Goal: Task Accomplishment & Management: Manage account settings

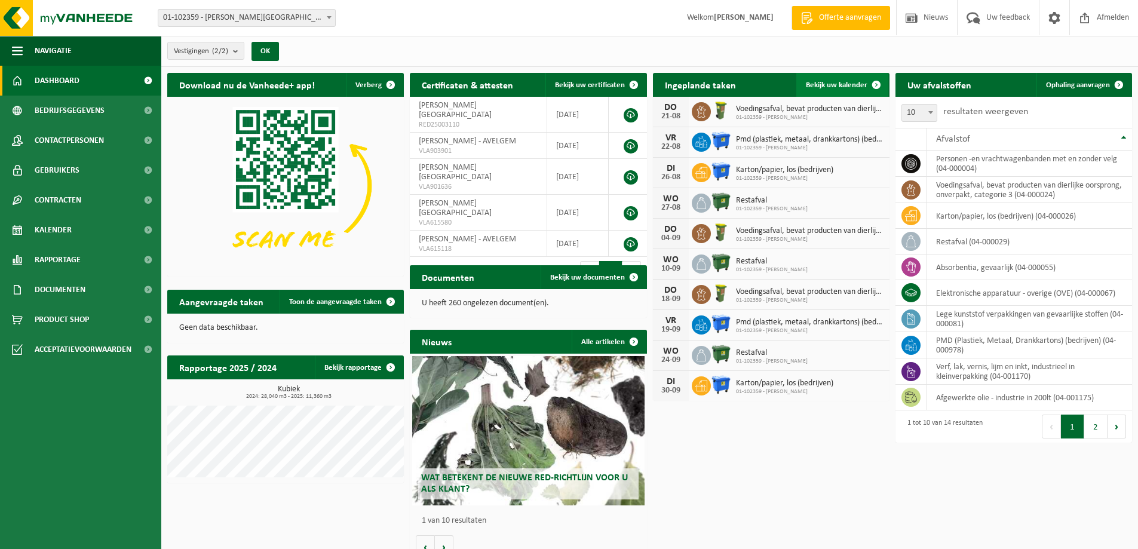
click at [833, 85] on span "Bekijk uw kalender" at bounding box center [837, 85] width 62 height 8
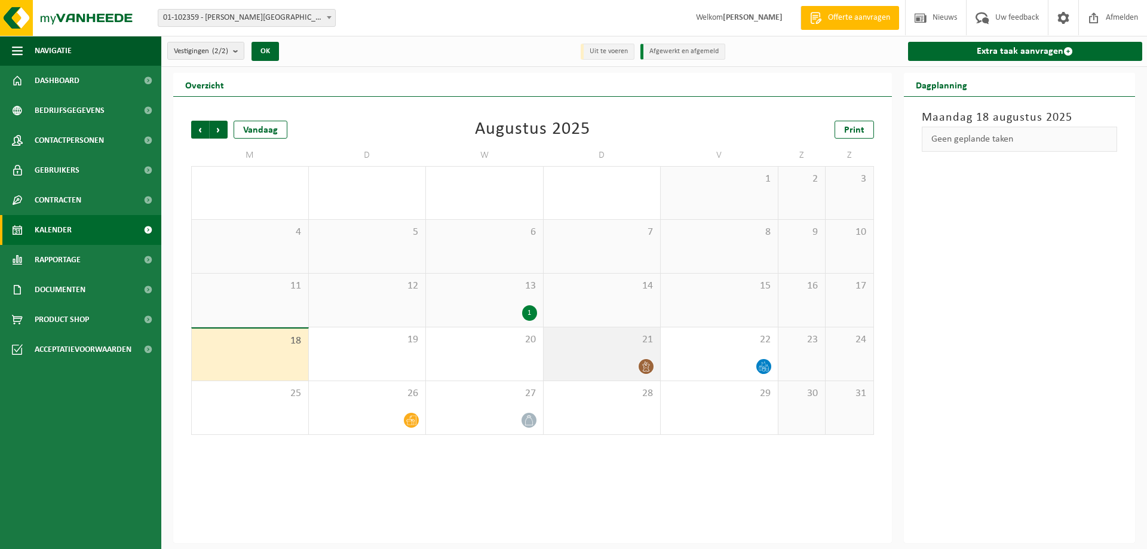
click at [646, 363] on icon at bounding box center [646, 366] width 10 height 10
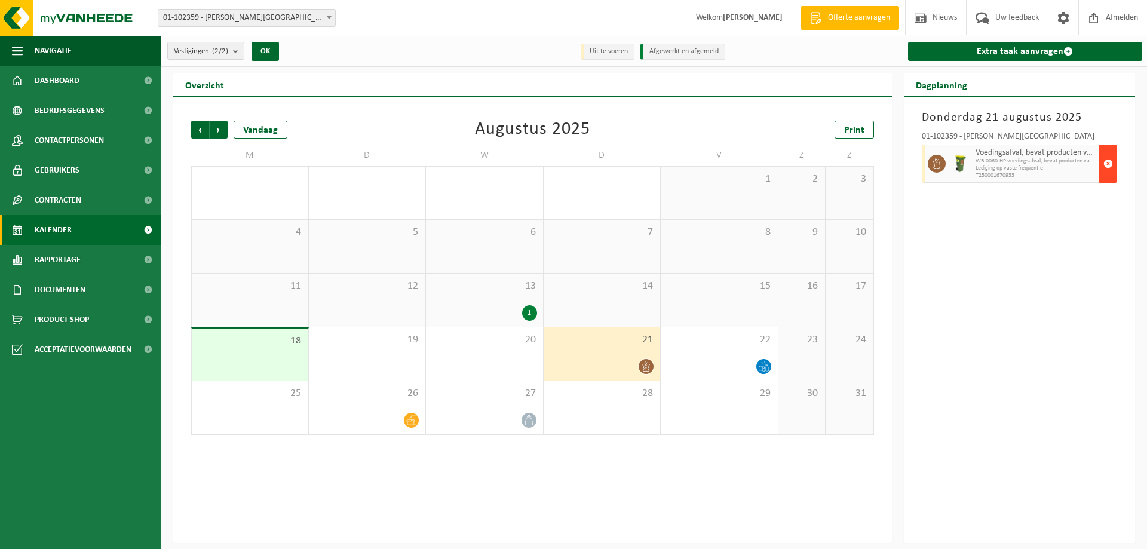
click at [1107, 162] on span "button" at bounding box center [1109, 164] width 10 height 24
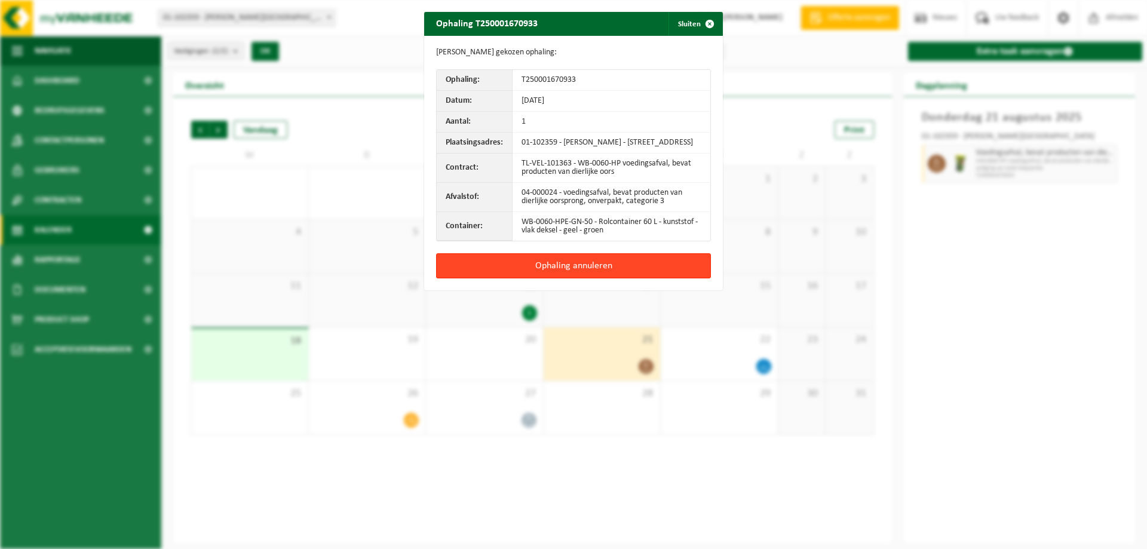
click at [620, 271] on button "Ophaling annuleren" at bounding box center [573, 265] width 275 height 25
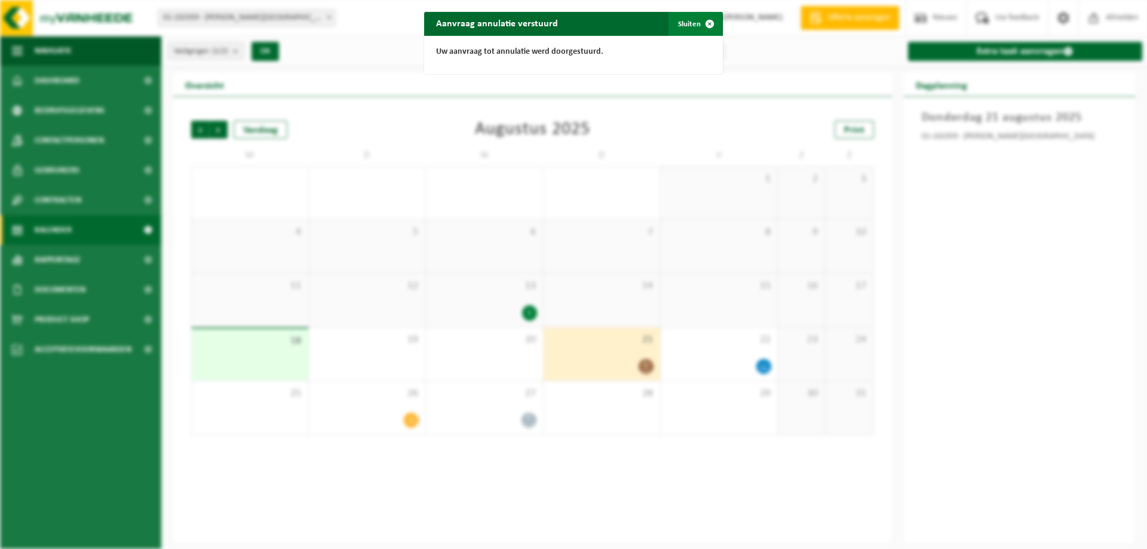
click at [681, 19] on button "Sluiten" at bounding box center [695, 24] width 53 height 24
